Goal: Task Accomplishment & Management: Use online tool/utility

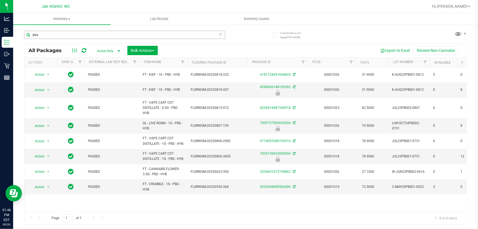
click at [53, 35] on input "pbs" at bounding box center [124, 35] width 201 height 8
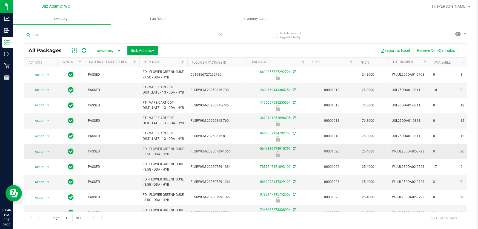
scroll to position [74, 0]
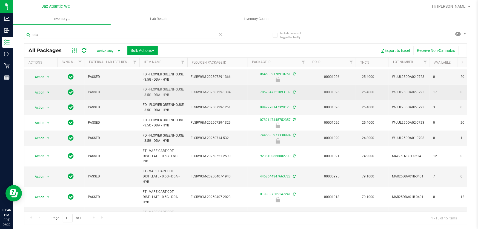
type input "dda"
click at [41, 96] on span "Action" at bounding box center [37, 92] width 15 height 8
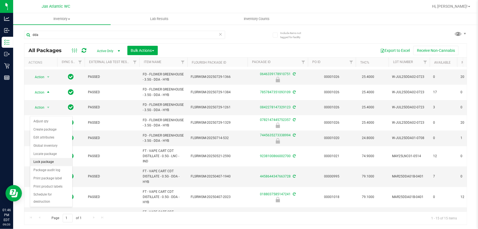
click at [57, 160] on li "Lock package" at bounding box center [51, 162] width 42 height 8
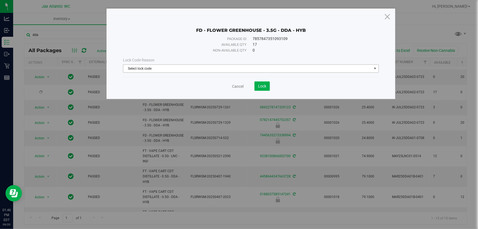
click at [170, 66] on span "Select lock code" at bounding box center [247, 69] width 248 height 8
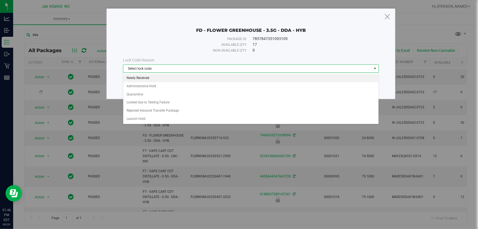
click at [146, 77] on li "Newly Received" at bounding box center [250, 78] width 255 height 8
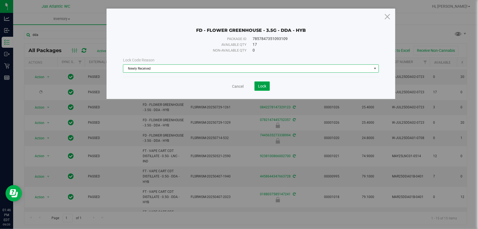
click at [263, 88] on button "Lock" at bounding box center [261, 85] width 15 height 9
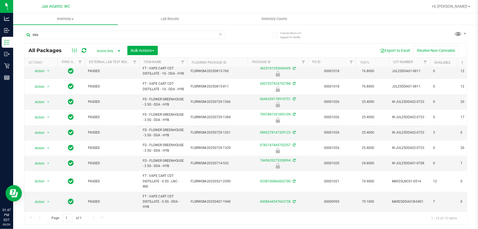
drag, startPoint x: 218, startPoint y: 212, endPoint x: 233, endPoint y: 212, distance: 15.1
click at [233, 212] on div "Page 1 of 1 1 - 15 of 15 items" at bounding box center [245, 217] width 442 height 13
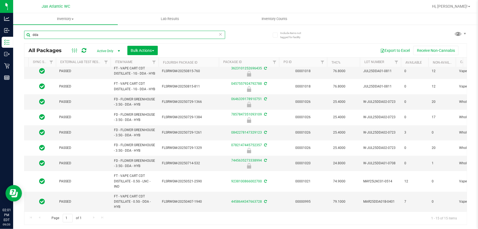
click at [51, 37] on input "dda" at bounding box center [124, 35] width 201 height 8
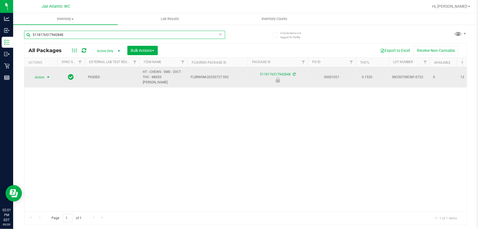
type input "5118176517942848"
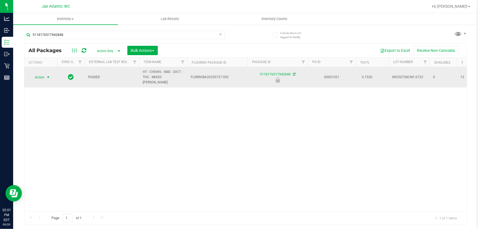
click at [42, 76] on span "Action" at bounding box center [37, 77] width 15 height 8
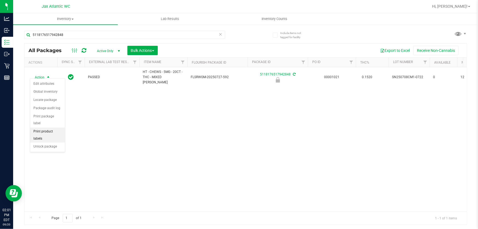
click at [43, 142] on li "Unlock package" at bounding box center [47, 146] width 35 height 8
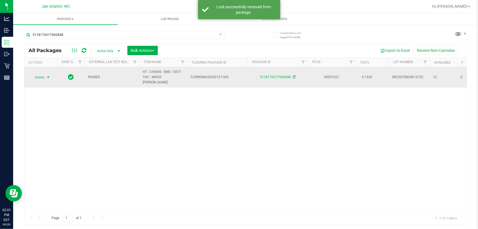
click at [44, 75] on span "Action" at bounding box center [37, 77] width 15 height 8
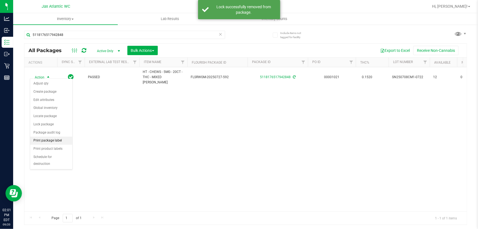
click at [50, 141] on li "Print package label" at bounding box center [51, 140] width 42 height 8
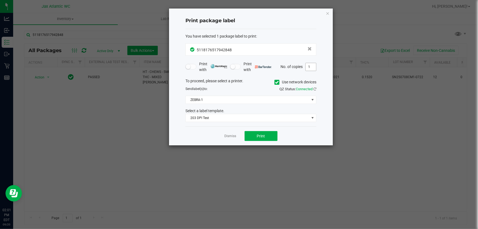
click at [311, 67] on input "1" at bounding box center [311, 67] width 10 height 8
type input "2"
click at [276, 137] on button "Print" at bounding box center [261, 136] width 33 height 10
click at [329, 13] on icon "button" at bounding box center [328, 13] width 4 height 7
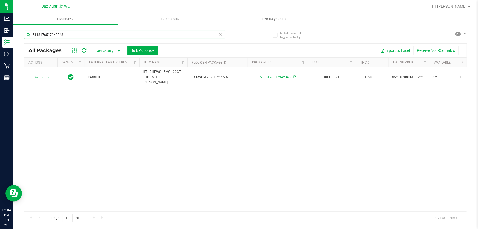
click at [82, 32] on input "5118176517942848" at bounding box center [124, 35] width 201 height 8
click at [81, 34] on input "5118176517942848" at bounding box center [124, 35] width 201 height 8
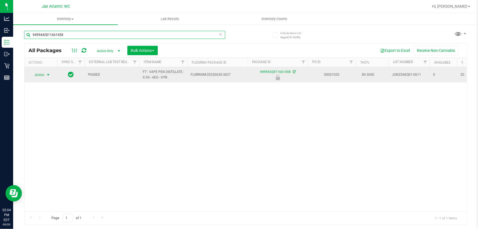
type input "9499442811661458"
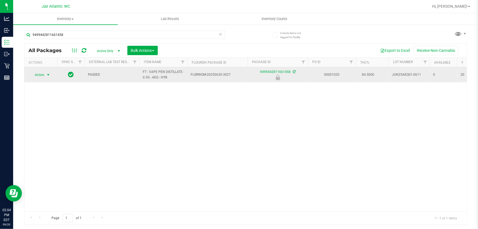
click at [39, 74] on span "Action" at bounding box center [37, 75] width 15 height 8
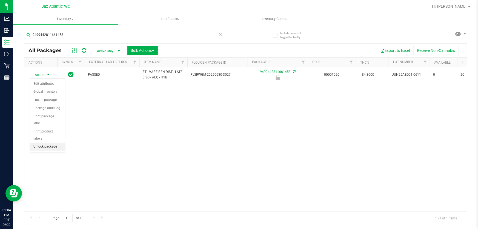
click at [38, 142] on li "Unlock package" at bounding box center [47, 146] width 35 height 8
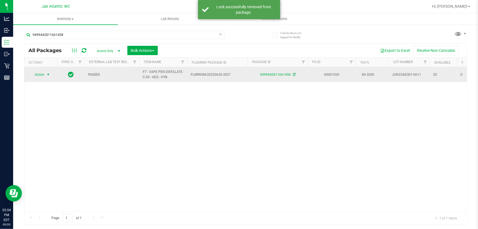
click at [39, 74] on span "Action" at bounding box center [37, 75] width 15 height 8
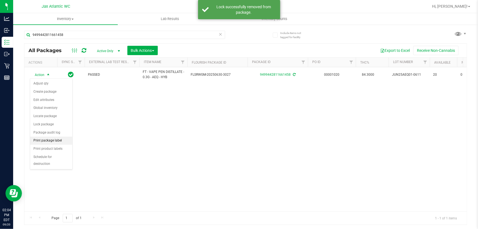
click at [47, 140] on li "Print package label" at bounding box center [51, 140] width 42 height 8
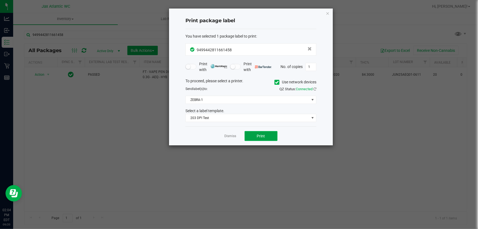
click at [262, 137] on span "Print" at bounding box center [261, 136] width 8 height 4
